Goal: Transaction & Acquisition: Book appointment/travel/reservation

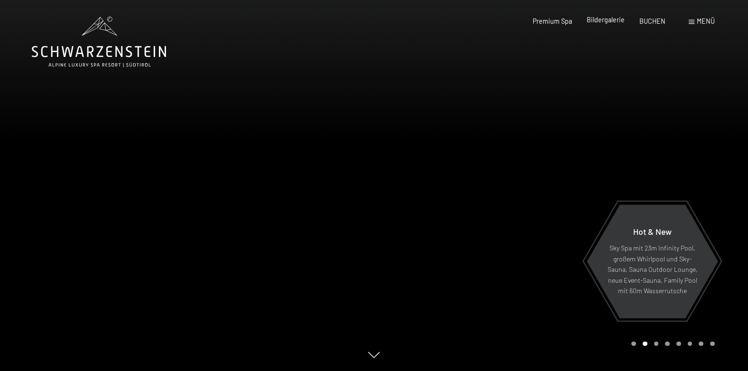
click at [605, 22] on span "Bildergalerie" at bounding box center [606, 20] width 38 height 8
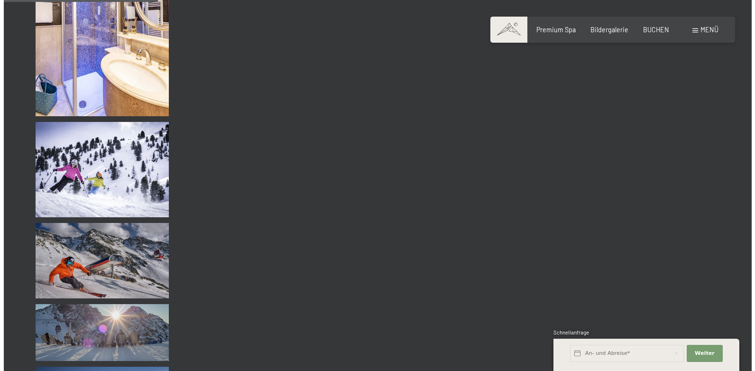
scroll to position [1993, 0]
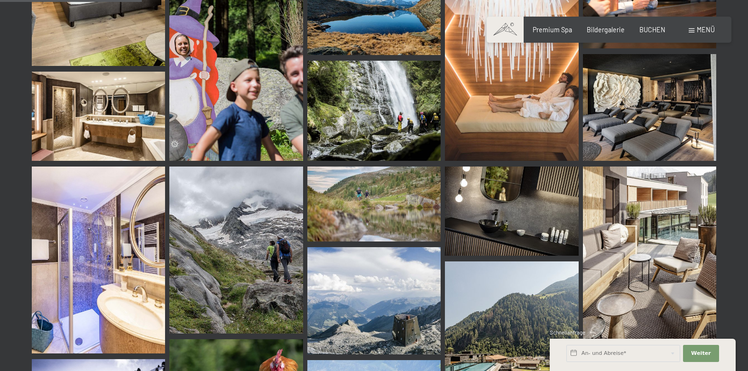
click at [699, 28] on span "Menü" at bounding box center [706, 30] width 18 height 8
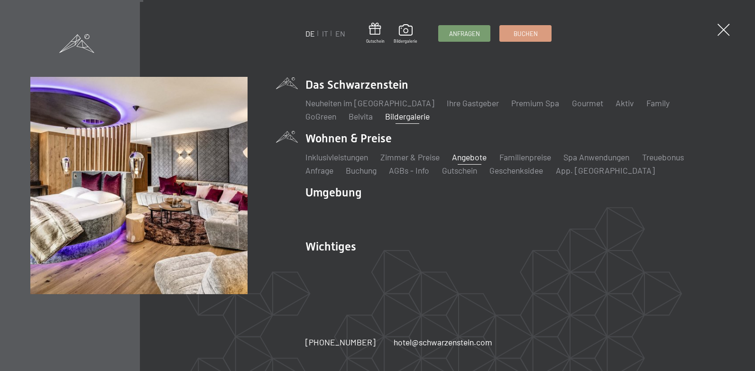
click at [469, 154] on link "Angebote" at bounding box center [469, 157] width 35 height 10
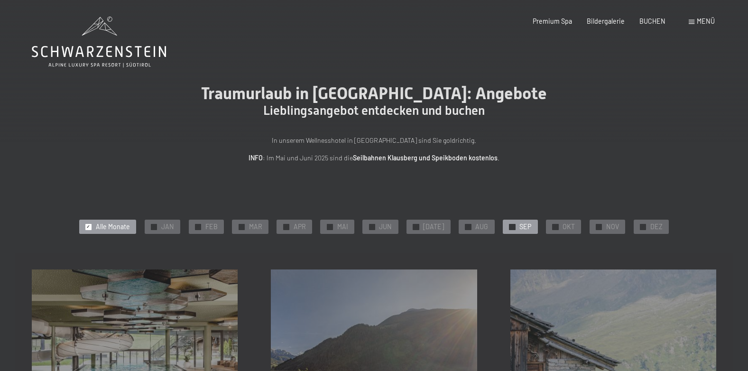
click at [512, 223] on div "✓ SEP" at bounding box center [520, 227] width 35 height 14
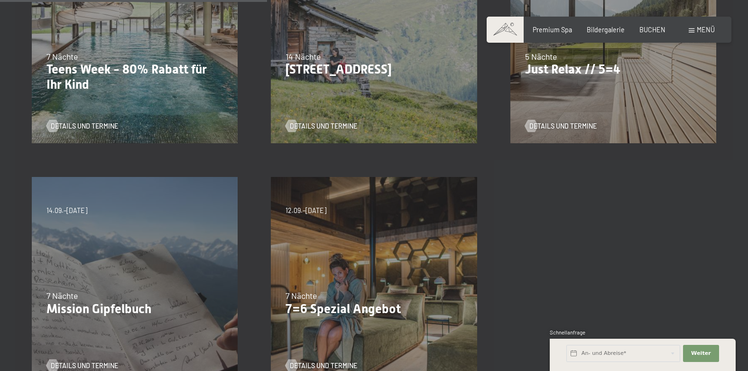
scroll to position [380, 0]
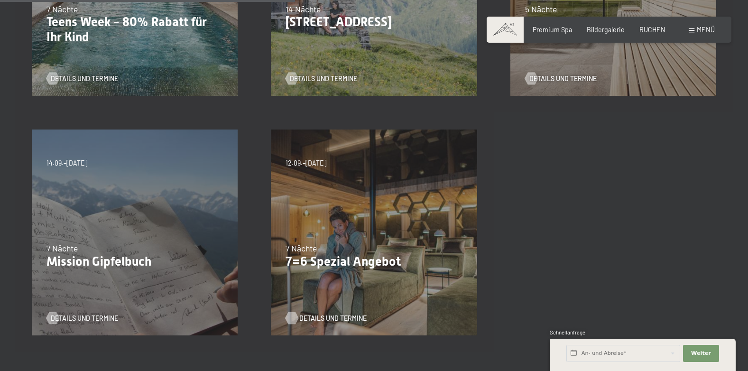
click at [326, 318] on span "Details und Termine" at bounding box center [332, 318] width 67 height 9
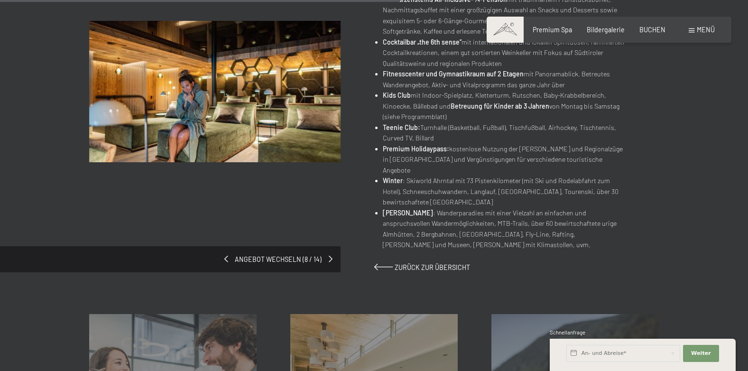
scroll to position [617, 0]
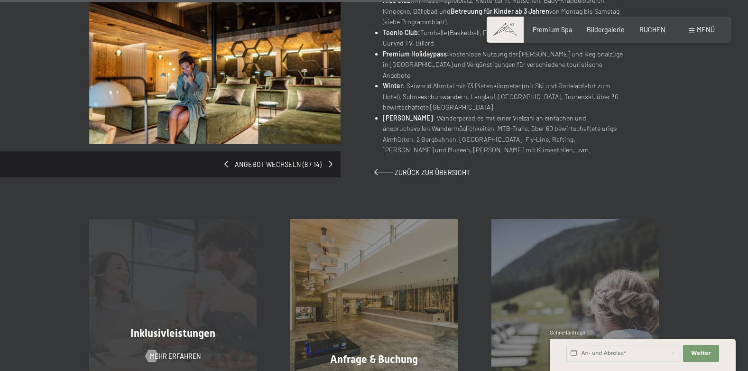
click at [186, 327] on span "Inklusivleistungen" at bounding box center [172, 333] width 85 height 12
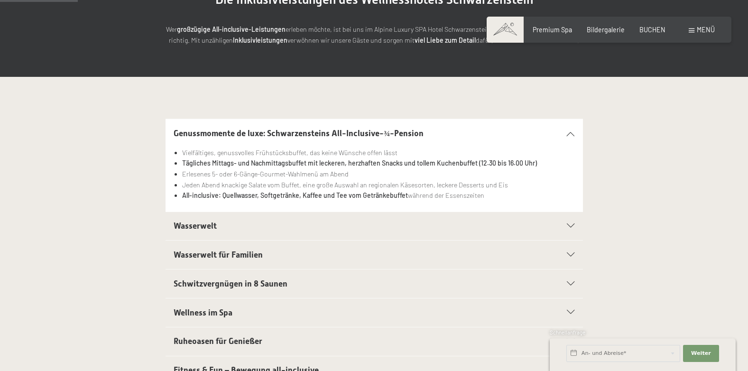
scroll to position [190, 0]
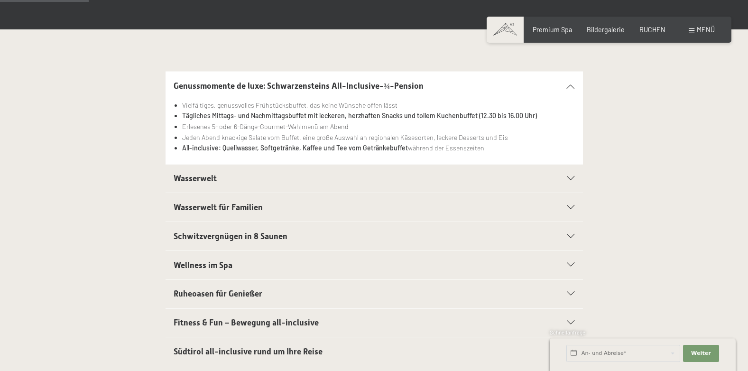
click at [570, 236] on icon at bounding box center [571, 236] width 8 height 4
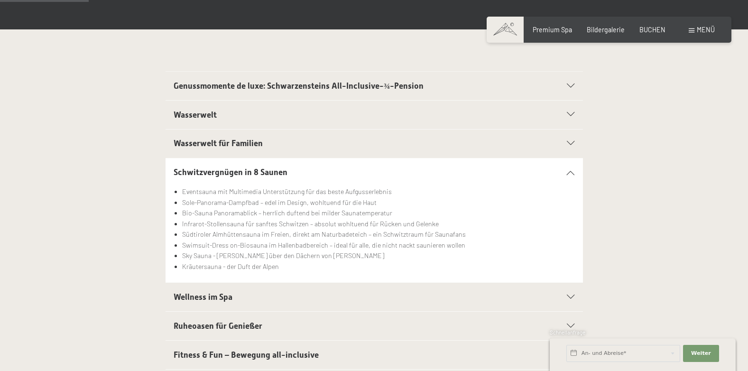
click at [220, 298] on span "Wellness im Spa" at bounding box center [203, 296] width 59 height 9
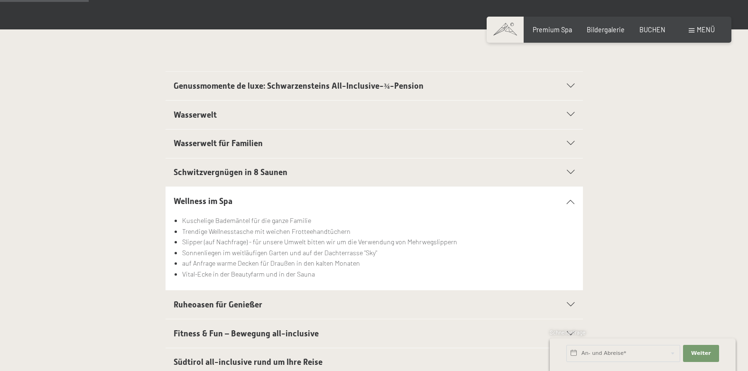
click at [254, 332] on span "Fitness & Fun – Bewegung all-inclusive" at bounding box center [246, 333] width 145 height 9
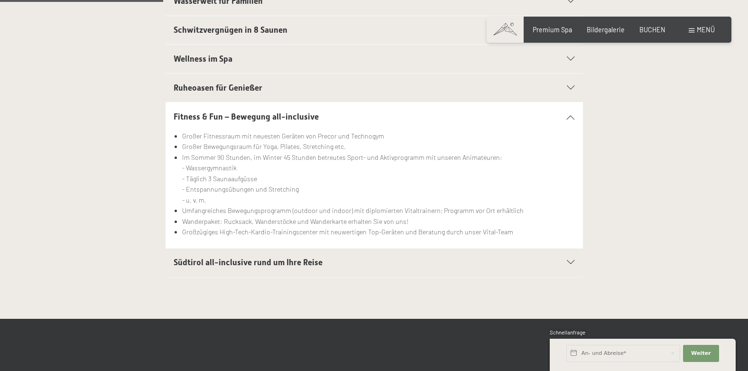
scroll to position [427, 0]
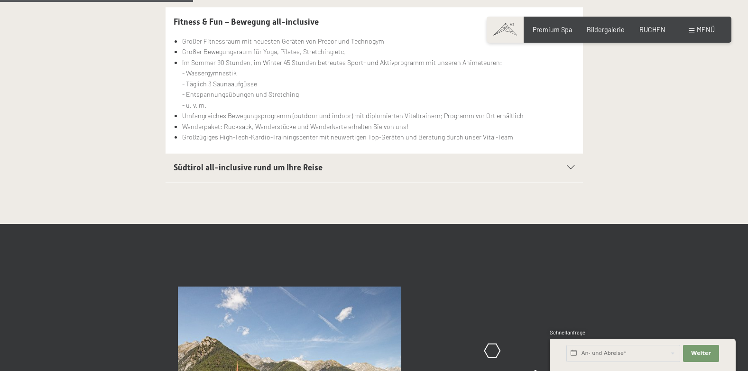
click at [300, 164] on span "Südtirol all-inclusive rund um Ihre Reise" at bounding box center [248, 167] width 149 height 9
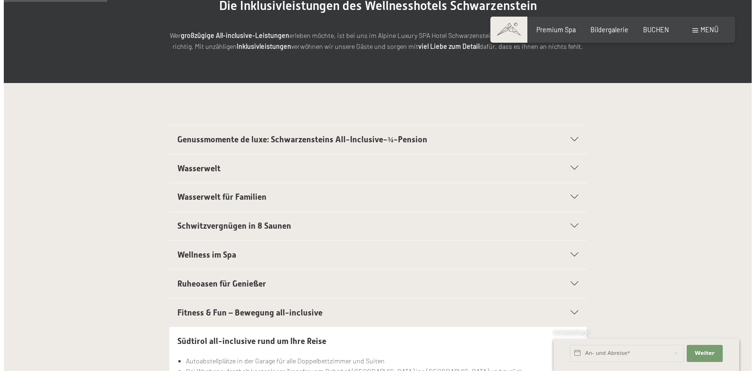
scroll to position [0, 0]
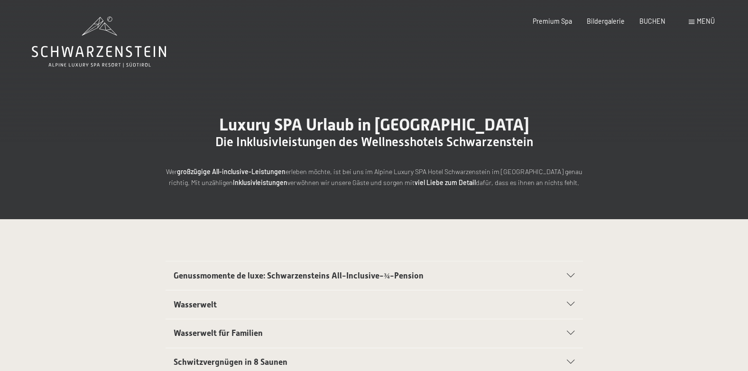
click at [689, 21] on span at bounding box center [692, 22] width 6 height 4
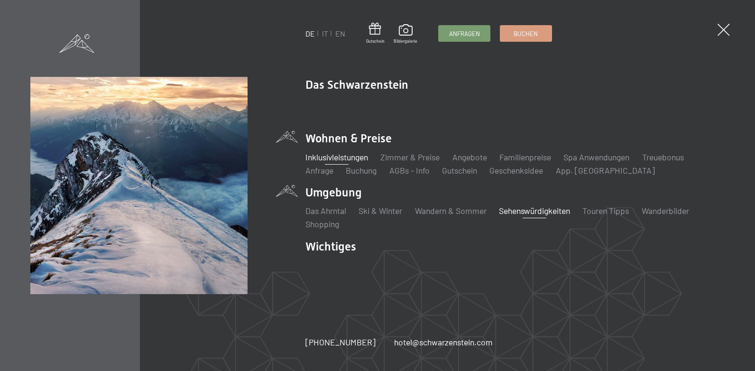
click at [523, 212] on link "Sehenswürdigkeiten" at bounding box center [534, 210] width 71 height 10
